Goal: Task Accomplishment & Management: Use online tool/utility

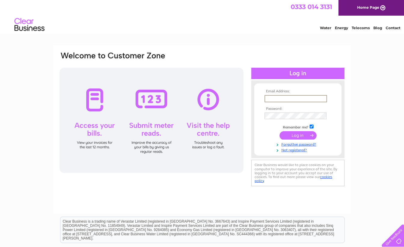
click at [279, 100] on input "text" at bounding box center [296, 98] width 63 height 7
type input "[EMAIL_ADDRESS][PERSON_NAME][DOMAIN_NAME]"
click at [280, 131] on input "submit" at bounding box center [298, 135] width 37 height 8
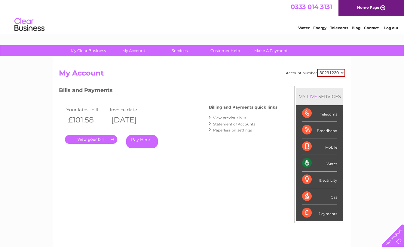
click at [329, 164] on div "Water" at bounding box center [319, 163] width 35 height 17
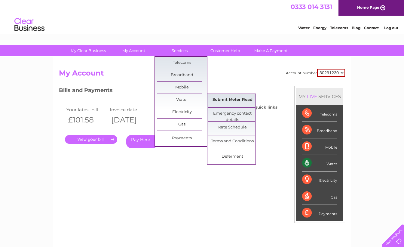
click at [221, 100] on link "Submit Meter Read" at bounding box center [233, 100] width 50 height 12
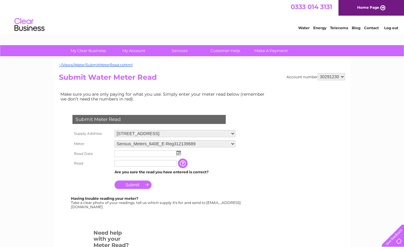
click at [129, 157] on td at bounding box center [175, 154] width 124 height 10
click at [129, 155] on input "text" at bounding box center [146, 153] width 63 height 7
click at [179, 154] on img at bounding box center [179, 153] width 5 height 5
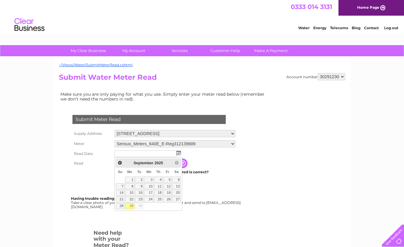
click at [131, 206] on link "29" at bounding box center [129, 206] width 9 height 6
type input "2025/09/29"
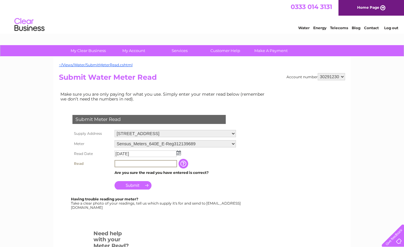
click at [124, 164] on input "text" at bounding box center [146, 163] width 63 height 7
type input "149"
click at [136, 186] on input "Submit" at bounding box center [133, 184] width 37 height 8
